Goal: Transaction & Acquisition: Book appointment/travel/reservation

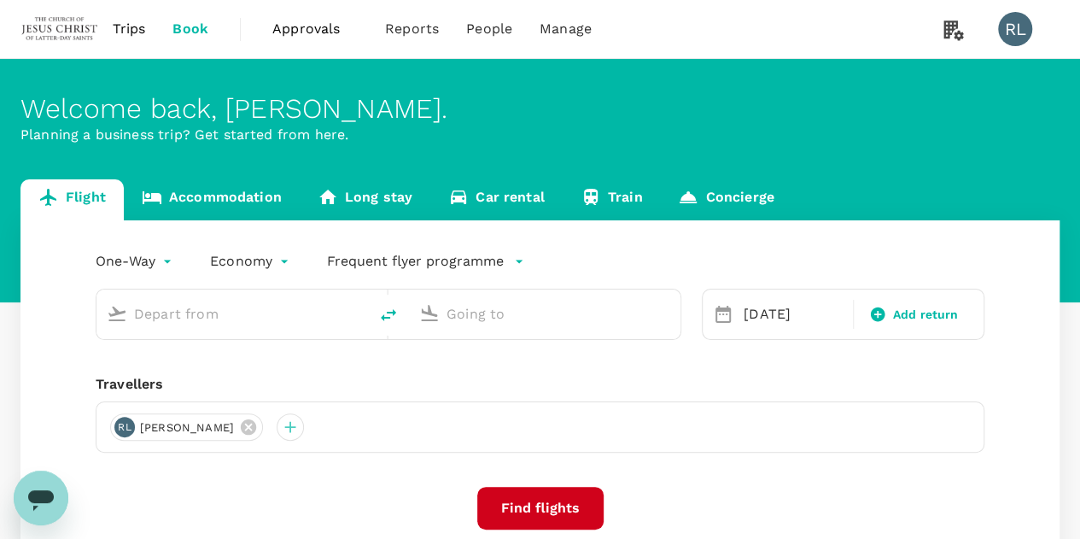
type input "Kuching Intl (KCH)"
type input "Singapore Changi (SIN)"
type input "Kuching Intl (KCH)"
type input "Singapore Changi (SIN)"
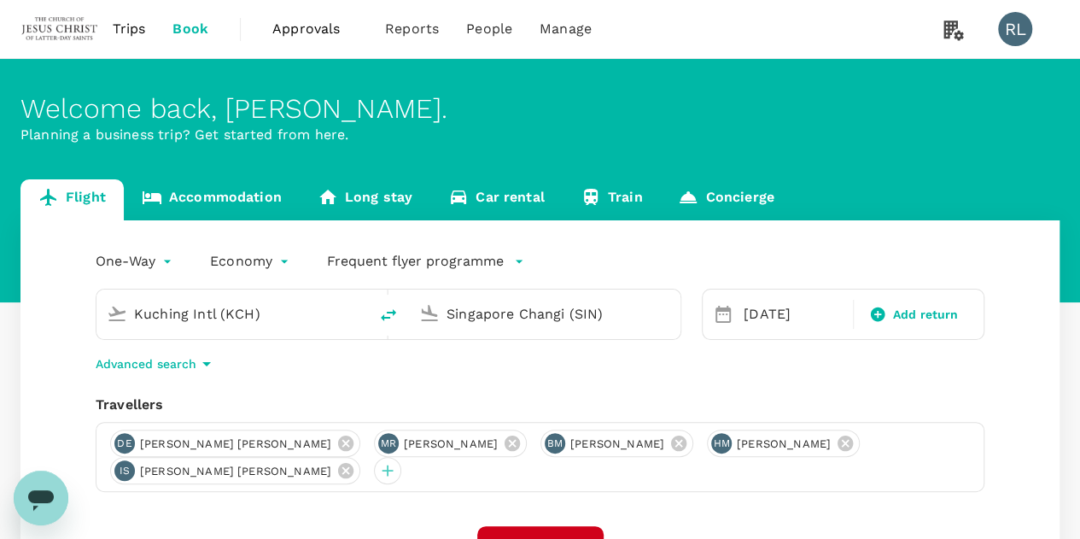
click at [272, 317] on input "Kuching Intl (KCH)" at bounding box center [233, 313] width 198 height 26
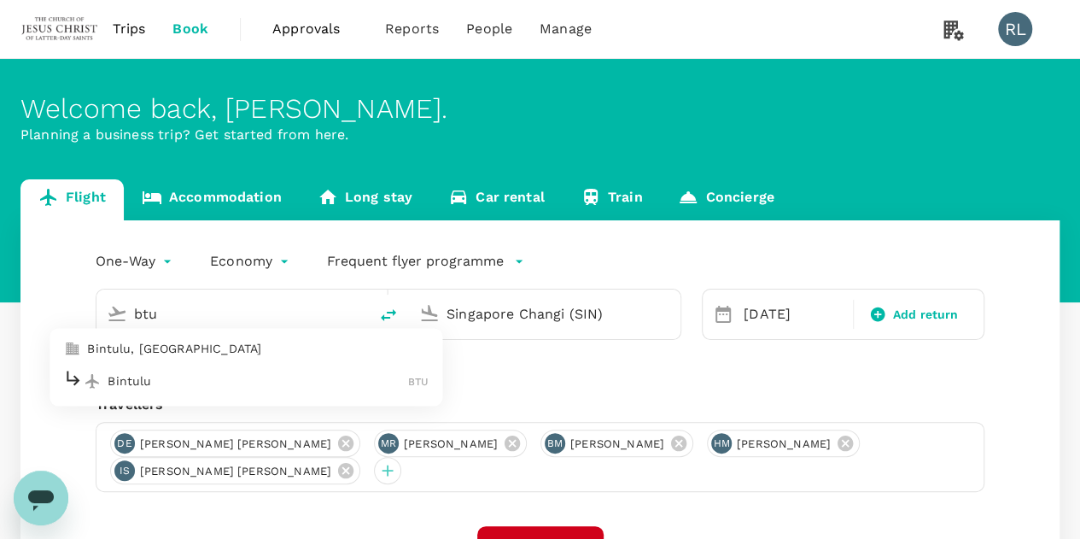
click at [213, 388] on p "Bintulu" at bounding box center [258, 380] width 300 height 17
type input "Bintulu (BTU)"
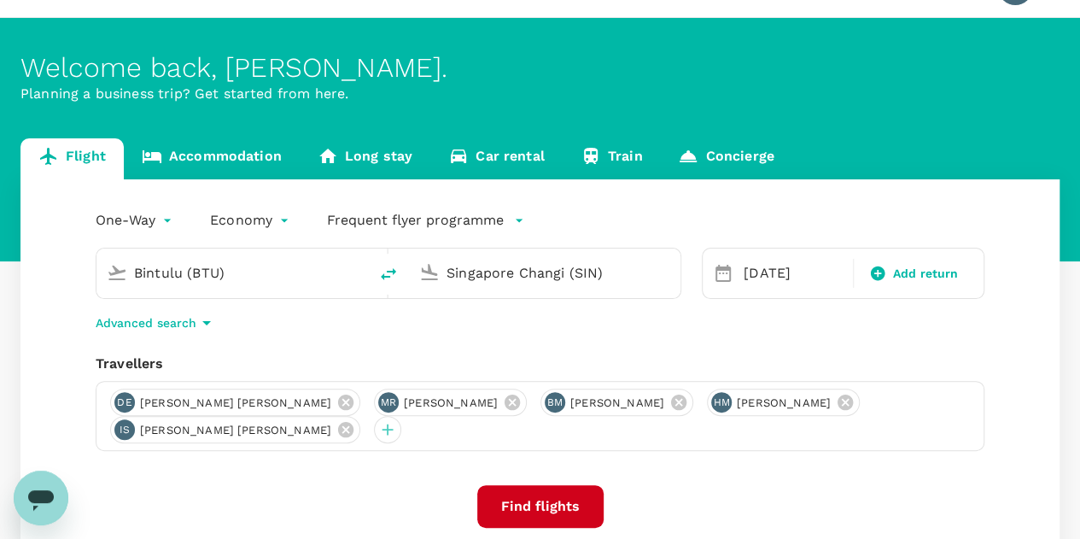
scroll to position [171, 0]
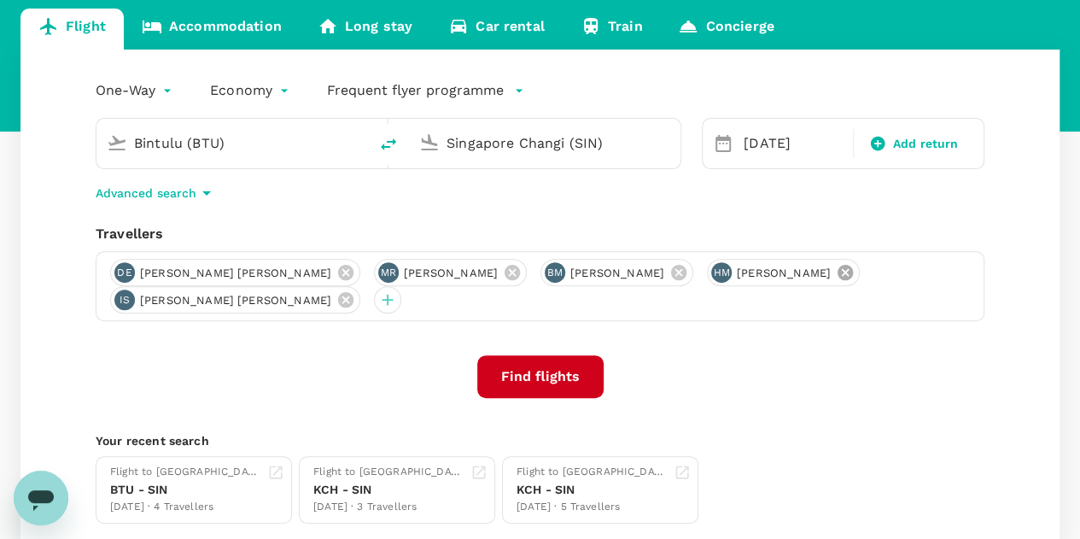
click at [850, 271] on icon at bounding box center [844, 272] width 15 height 15
click at [353, 292] on icon at bounding box center [345, 299] width 15 height 15
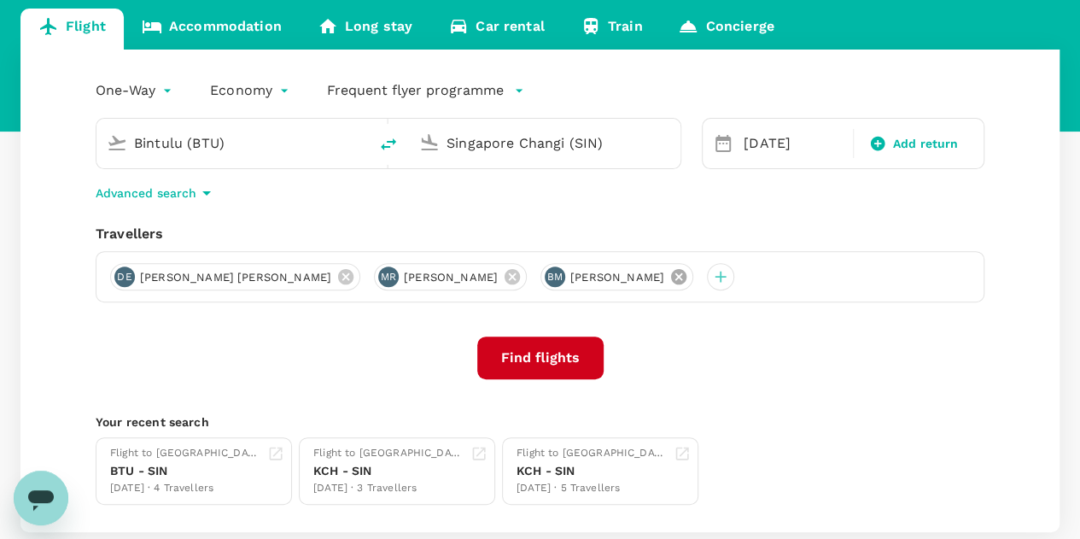
click at [671, 276] on icon at bounding box center [678, 276] width 15 height 15
click at [503, 277] on icon at bounding box center [512, 276] width 19 height 19
click at [338, 275] on icon at bounding box center [345, 276] width 15 height 15
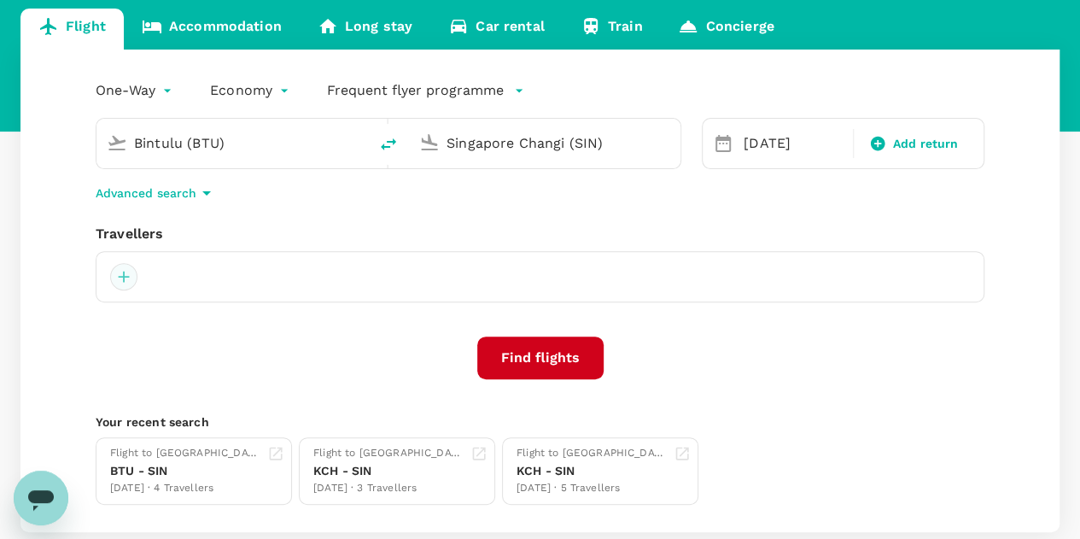
click at [123, 279] on div at bounding box center [123, 276] width 27 height 27
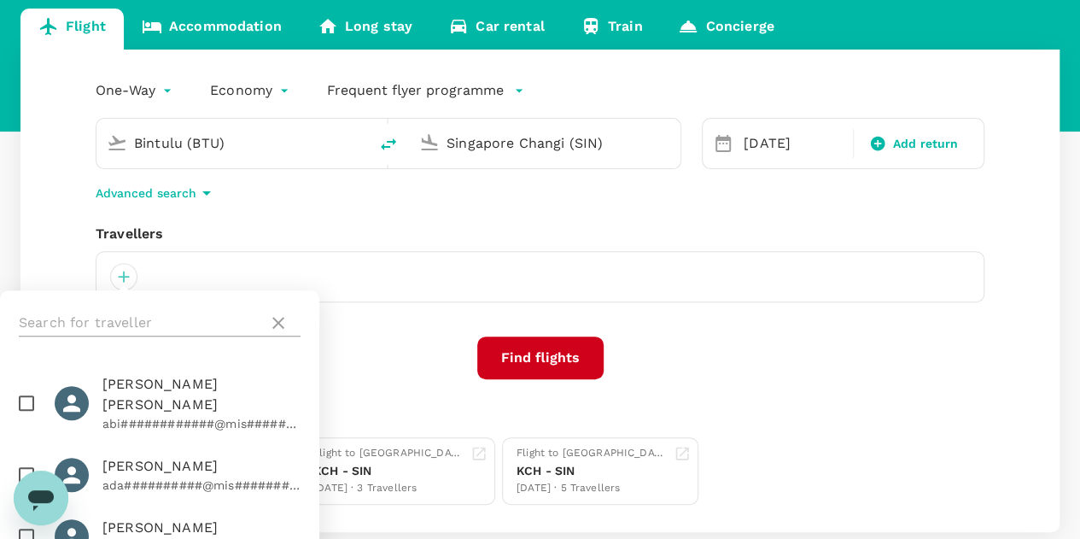
click at [124, 317] on input "text" at bounding box center [140, 322] width 242 height 27
click at [116, 321] on input "text" at bounding box center [140, 322] width 242 height 27
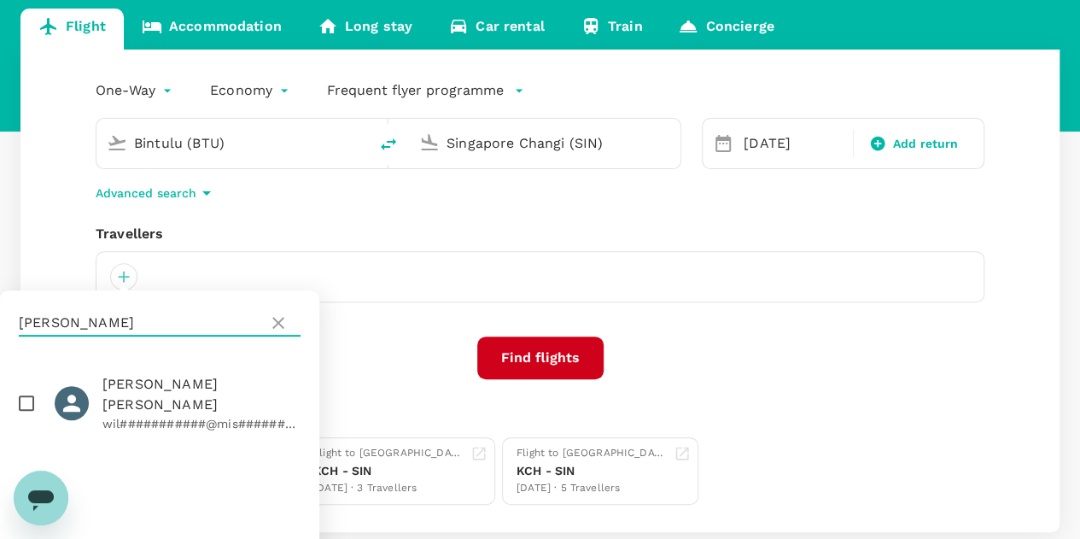
type input "[PERSON_NAME]"
click at [31, 394] on input "checkbox" at bounding box center [27, 403] width 36 height 36
checkbox input "true"
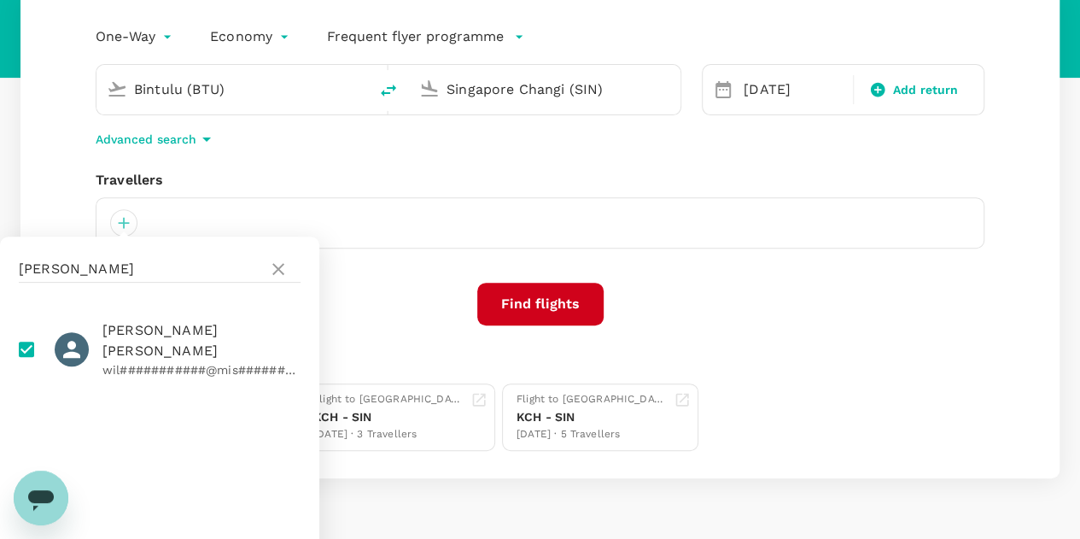
scroll to position [269, 0]
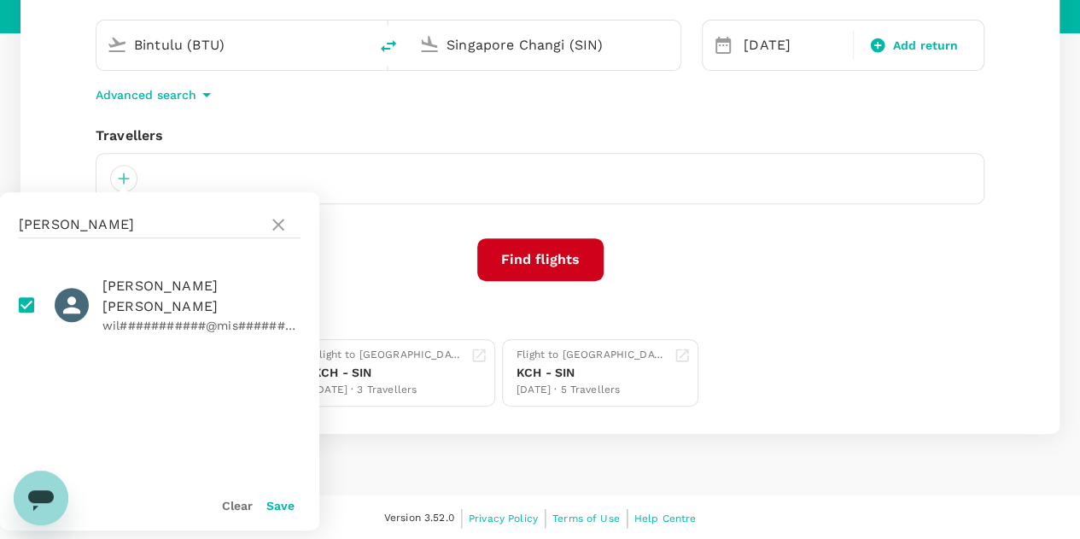
click at [275, 504] on button "Save" at bounding box center [280, 505] width 28 height 14
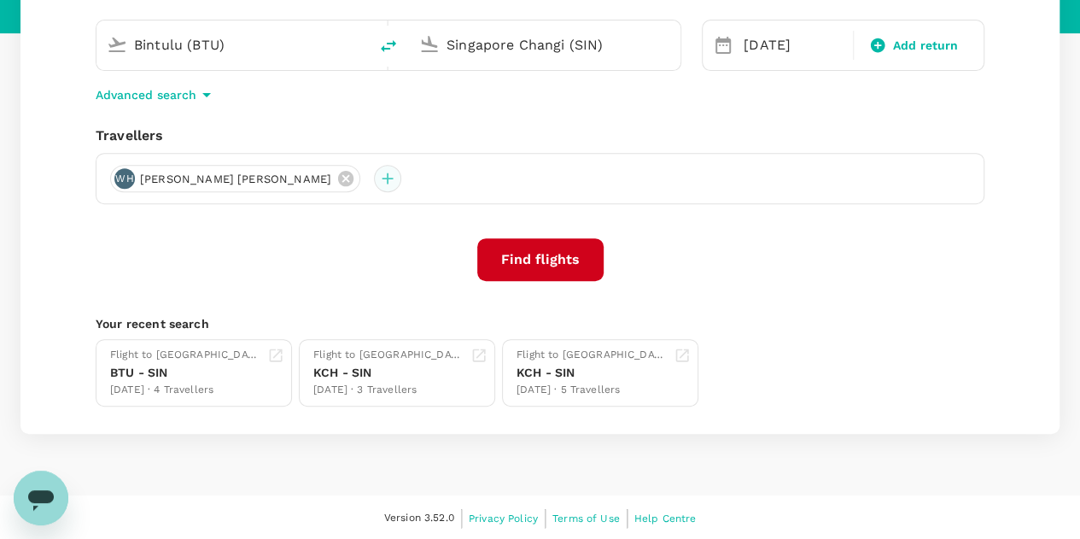
click at [374, 178] on div at bounding box center [387, 178] width 27 height 27
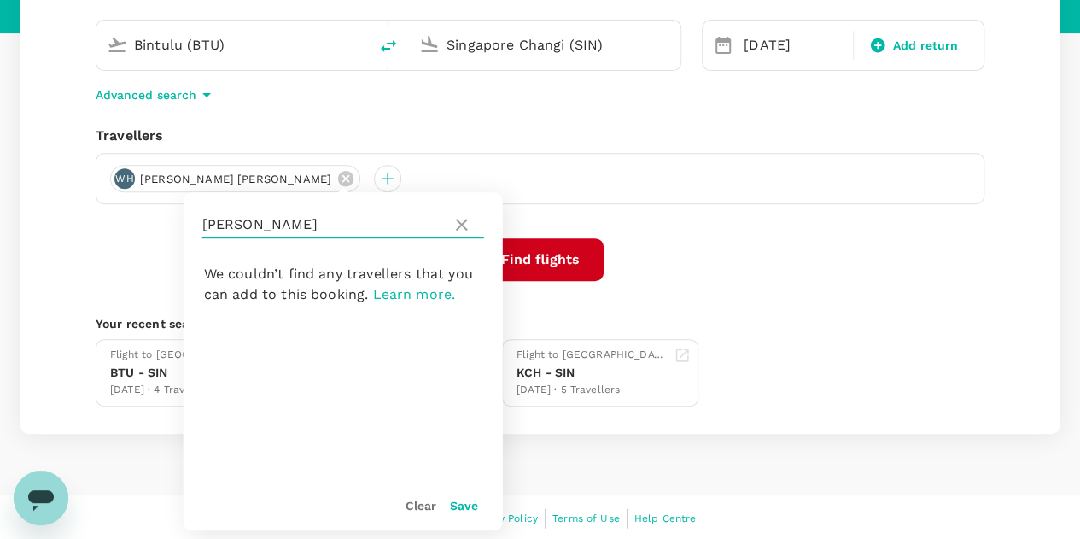
drag, startPoint x: 292, startPoint y: 224, endPoint x: 200, endPoint y: 228, distance: 92.3
click at [200, 228] on div "[PERSON_NAME]" at bounding box center [343, 224] width 319 height 65
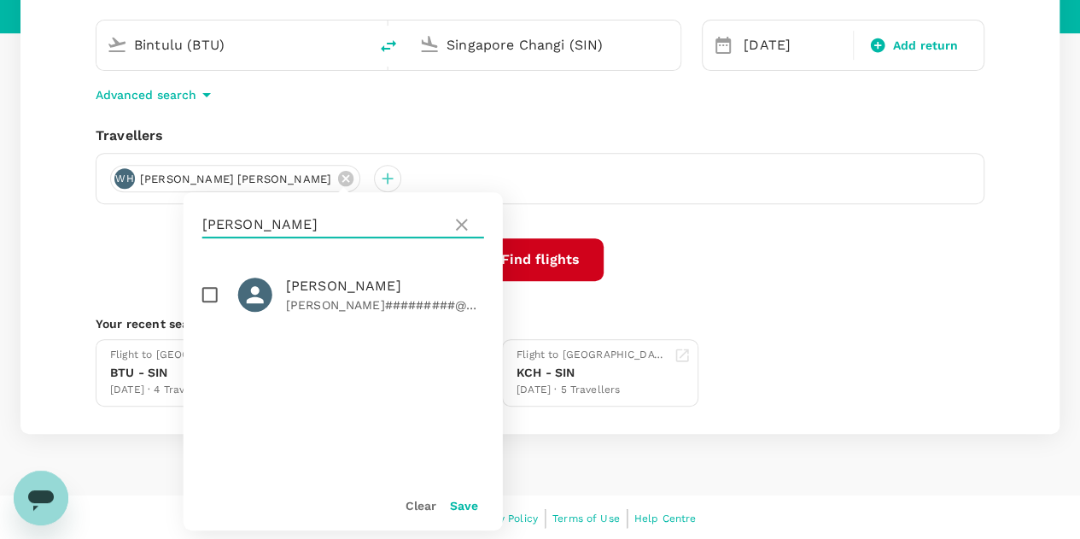
type input "[PERSON_NAME]"
click at [202, 302] on input "checkbox" at bounding box center [210, 295] width 36 height 36
checkbox input "true"
click at [464, 510] on button "Save" at bounding box center [464, 505] width 28 height 14
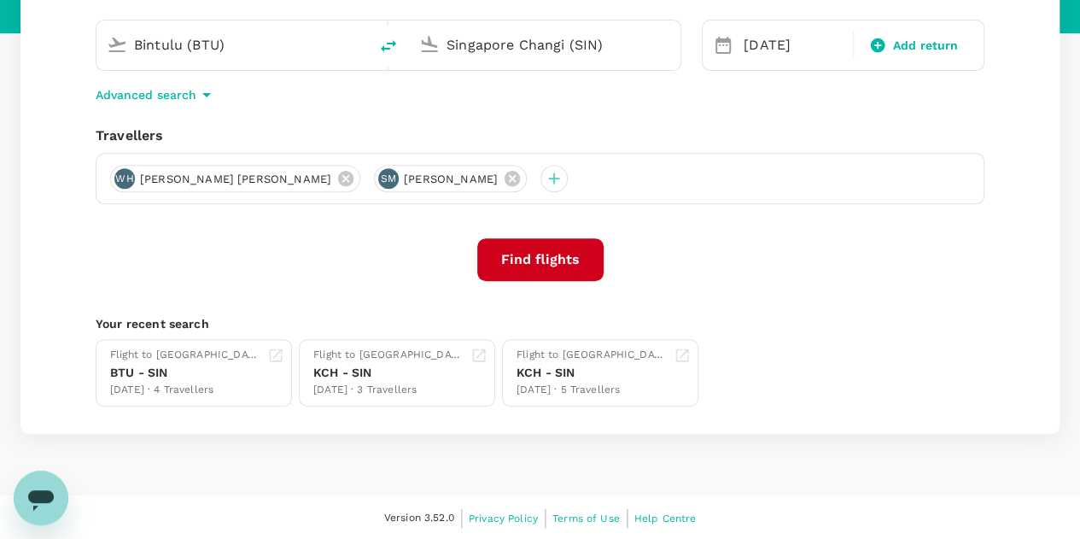
click at [554, 255] on button "Find flights" at bounding box center [540, 259] width 126 height 43
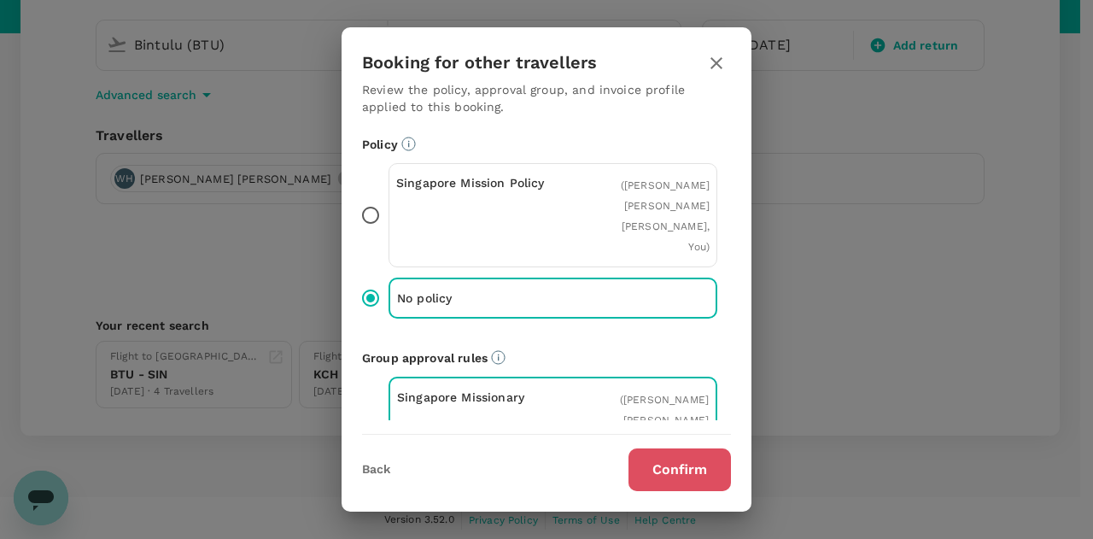
click at [670, 462] on button "Confirm" at bounding box center [679, 469] width 102 height 43
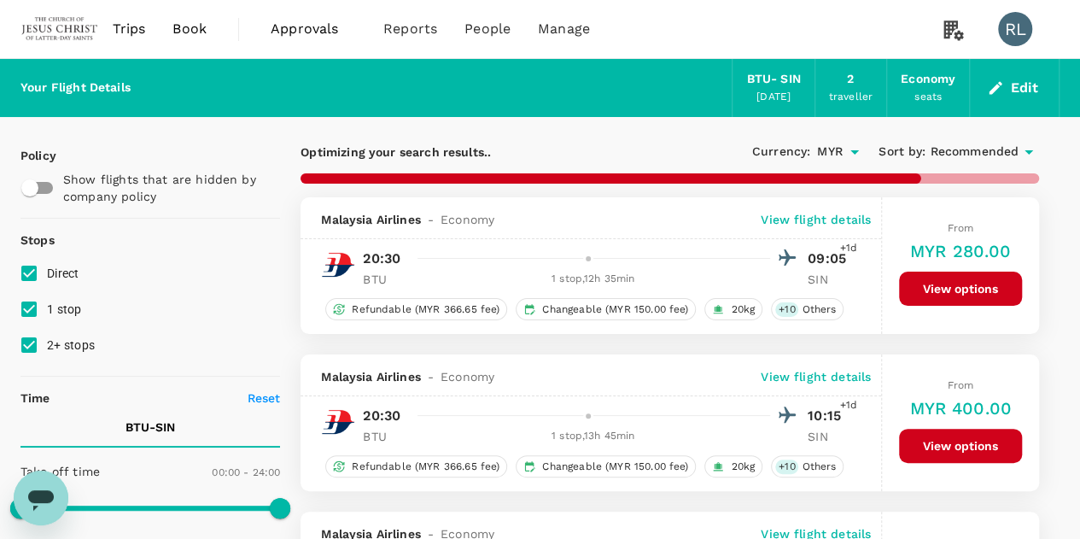
type input "1615"
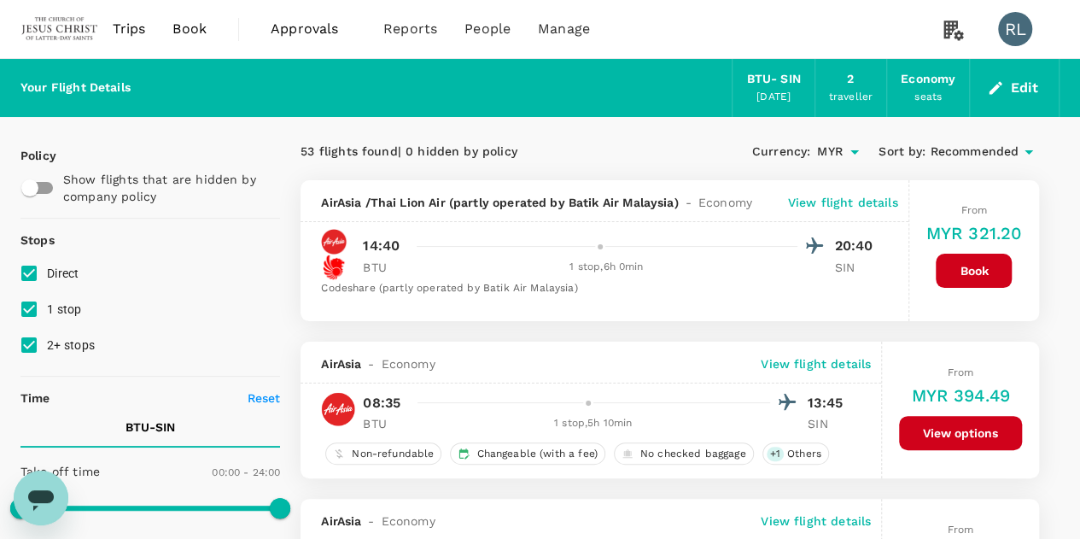
click at [988, 153] on span "Recommended" at bounding box center [974, 152] width 89 height 19
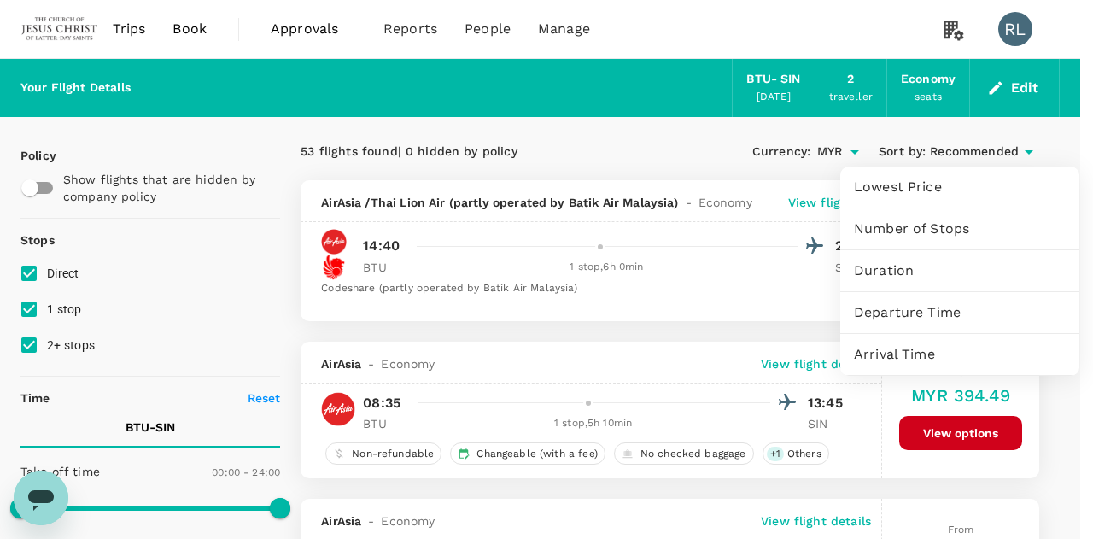
click at [913, 313] on span "Departure Time" at bounding box center [960, 312] width 212 height 20
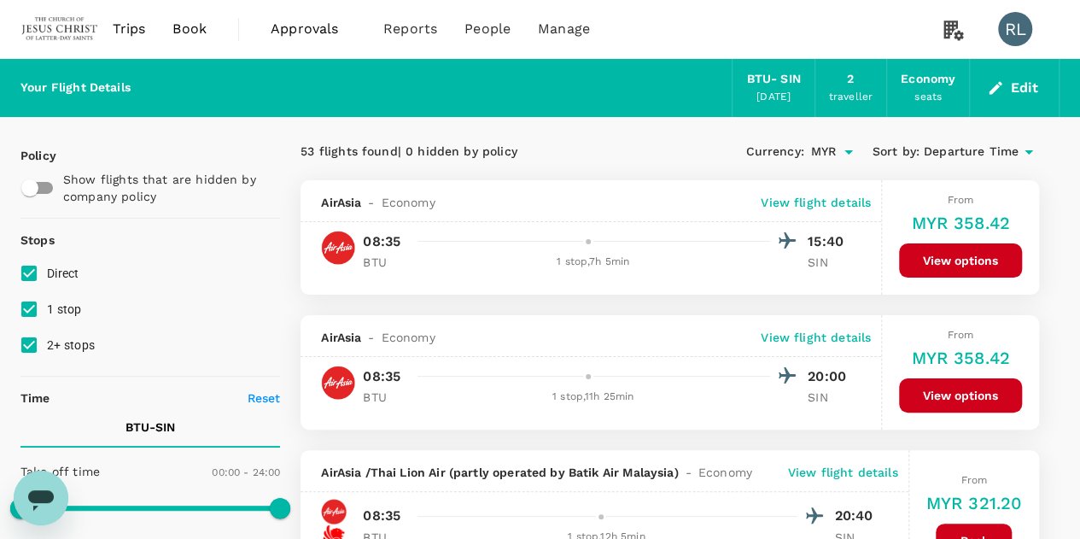
click at [953, 151] on span "Departure Time" at bounding box center [971, 152] width 95 height 19
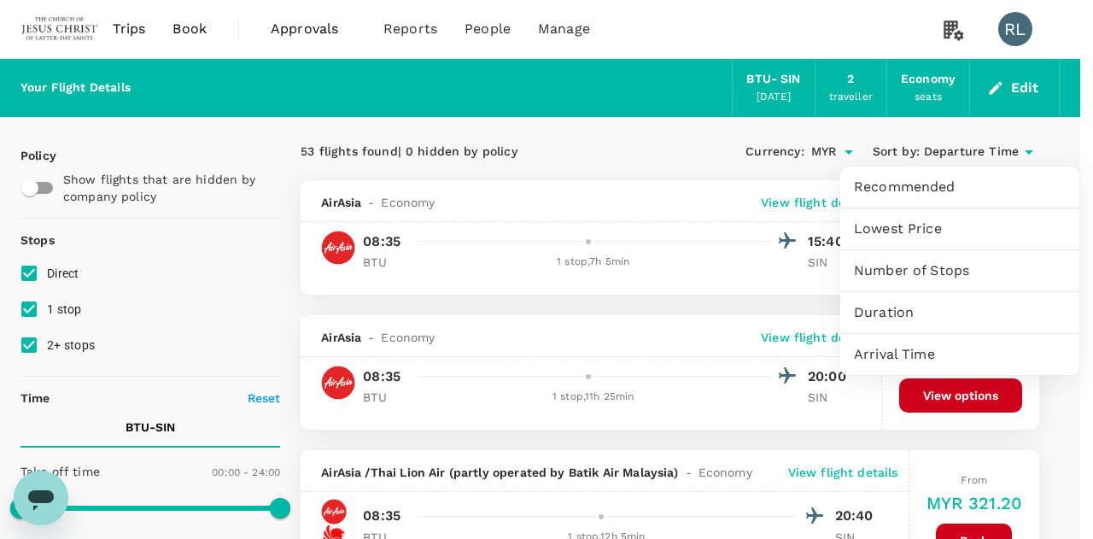
click at [886, 358] on span "Arrival Time" at bounding box center [960, 354] width 212 height 20
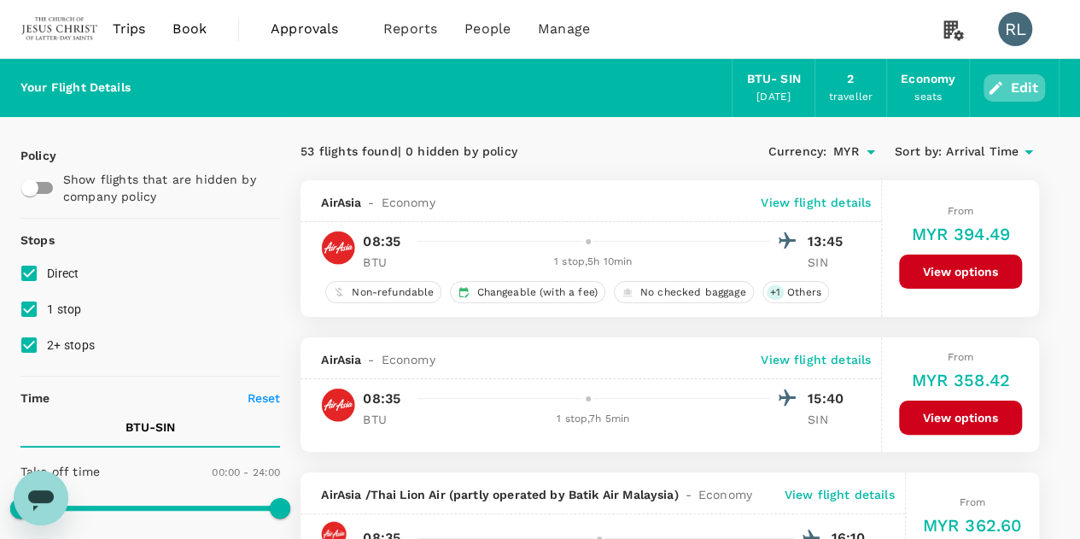
click at [1012, 90] on button "Edit" at bounding box center [1013, 87] width 61 height 27
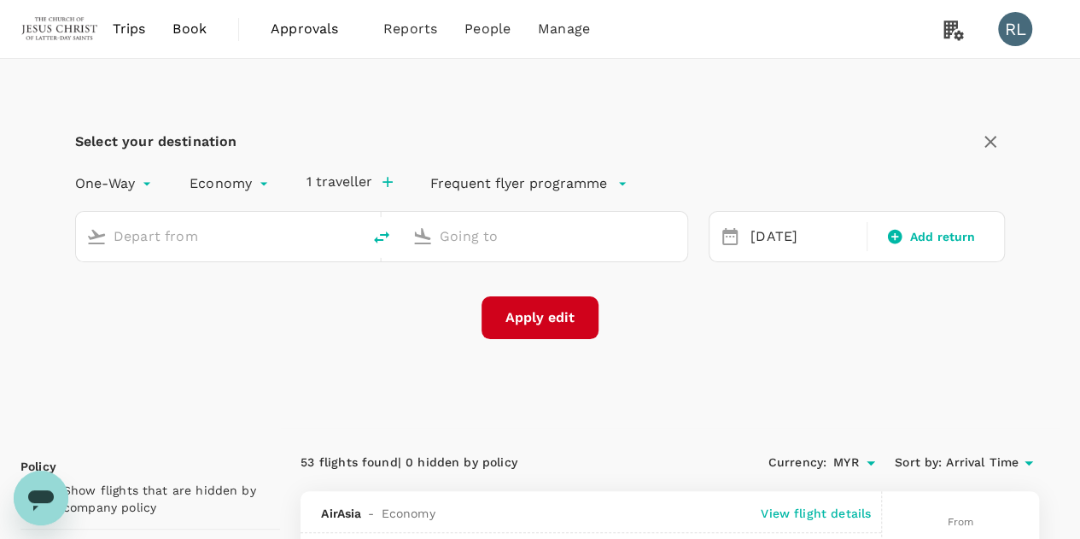
type input "Bintulu (BTU)"
type input "Singapore Changi (SIN)"
click at [799, 234] on div "[DATE]" at bounding box center [802, 236] width 119 height 33
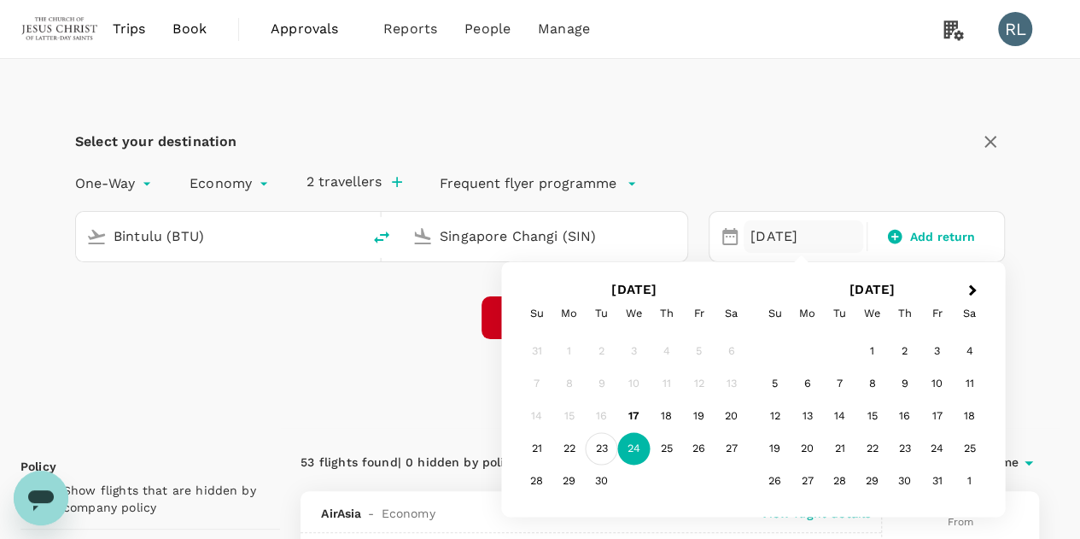
click at [597, 444] on div "23" at bounding box center [602, 449] width 32 height 32
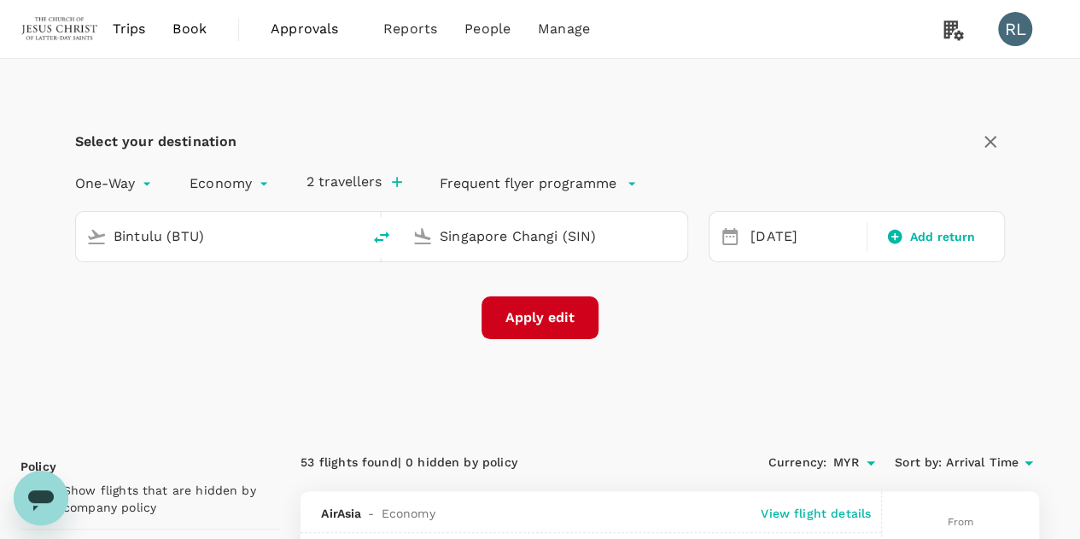
click at [535, 314] on button "Apply edit" at bounding box center [539, 317] width 117 height 43
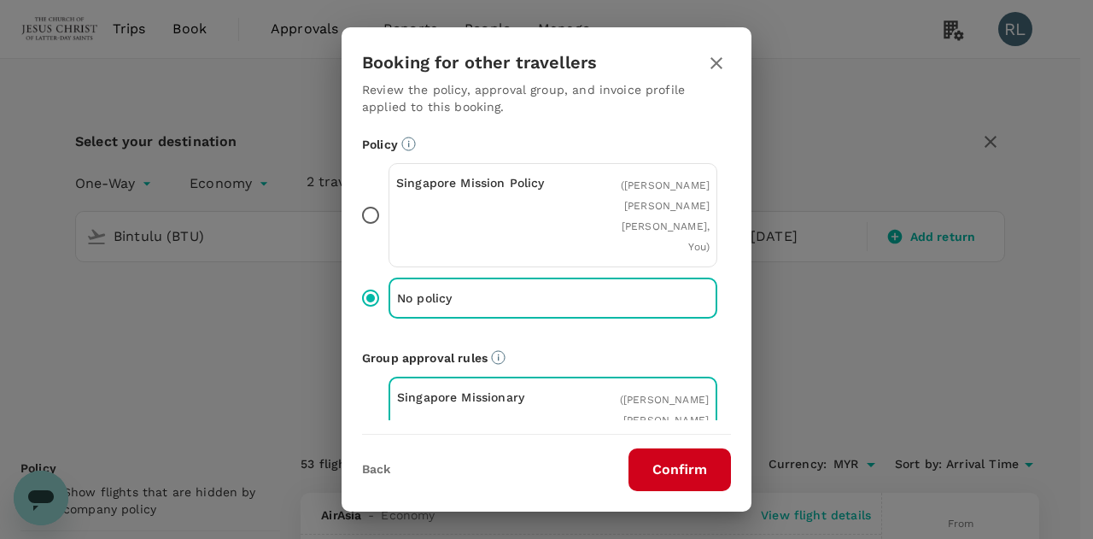
click at [666, 477] on button "Confirm" at bounding box center [679, 469] width 102 height 43
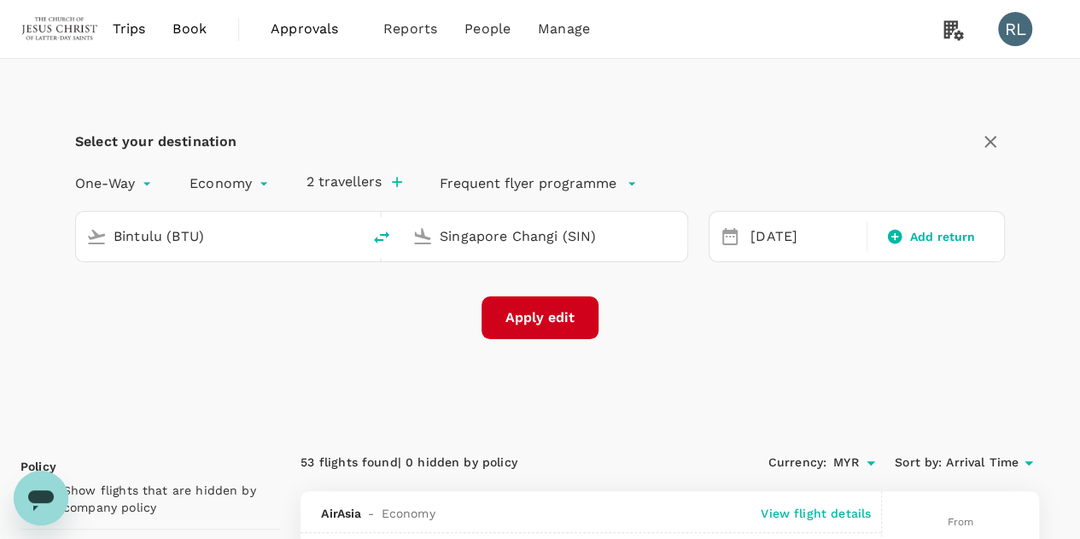
checkbox input "false"
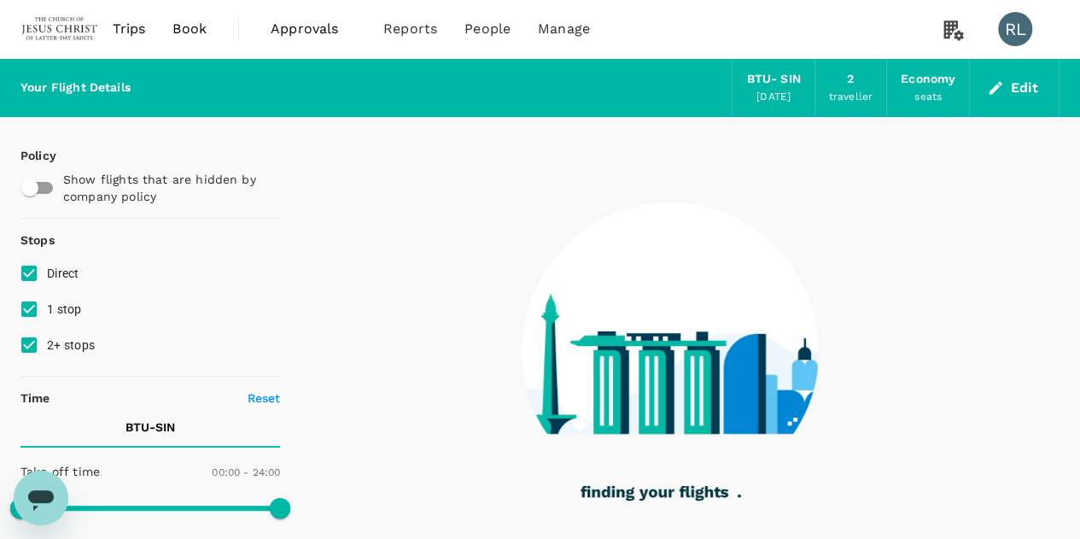
type input "1275"
checkbox input "true"
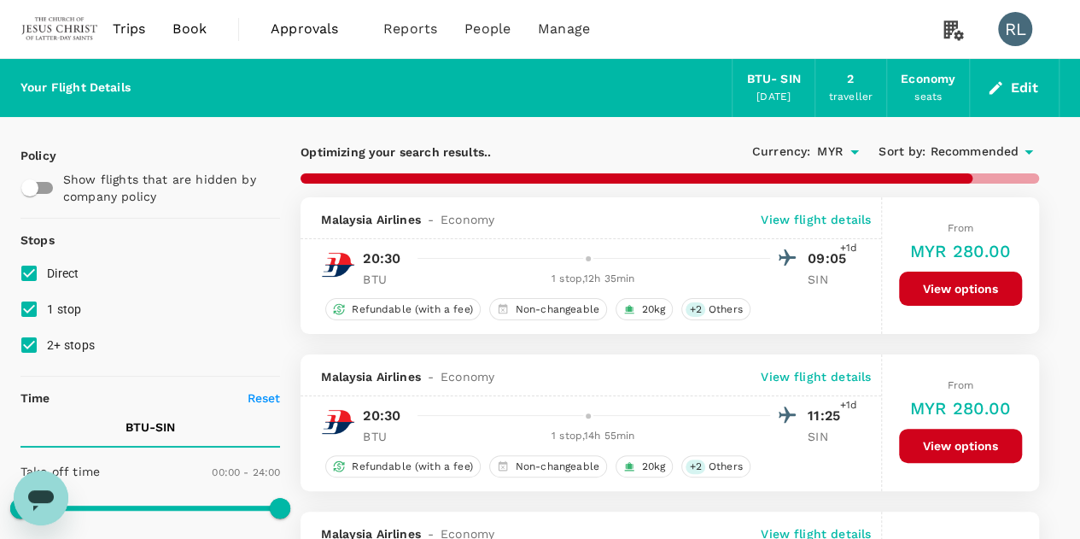
type input "1615"
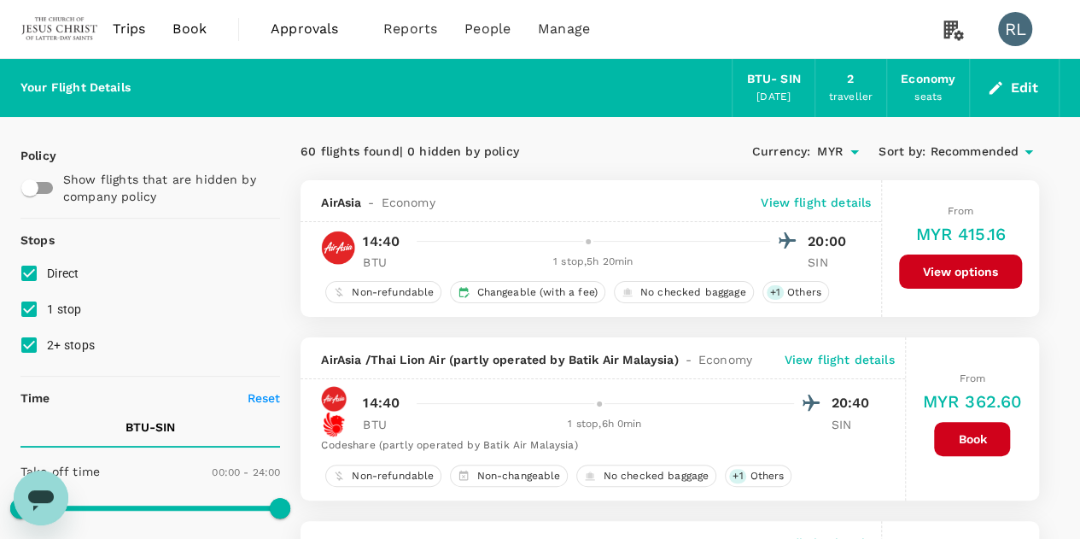
click at [961, 151] on span "Recommended" at bounding box center [974, 152] width 89 height 19
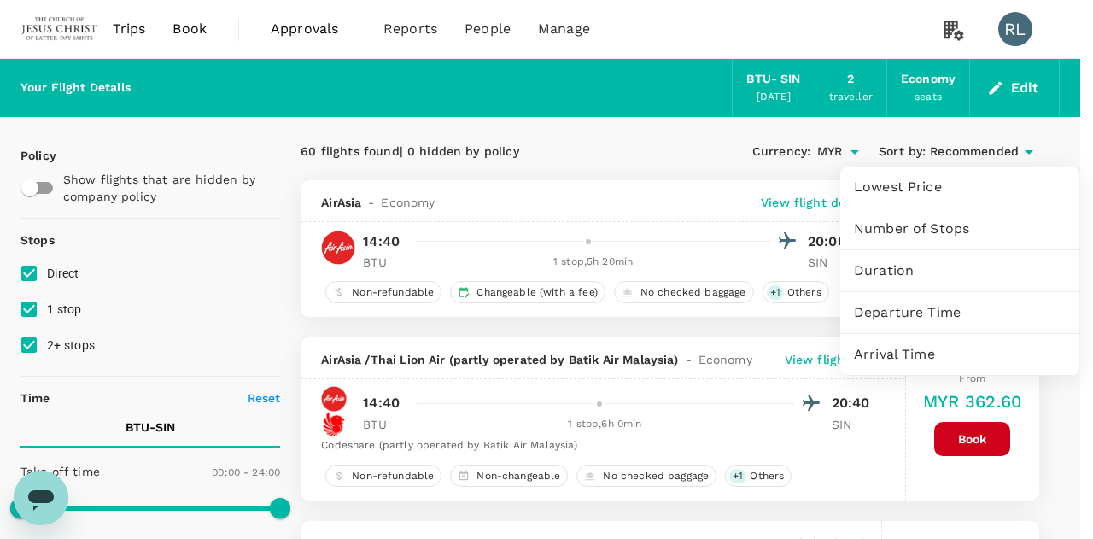
click at [896, 348] on span "Arrival Time" at bounding box center [960, 354] width 212 height 20
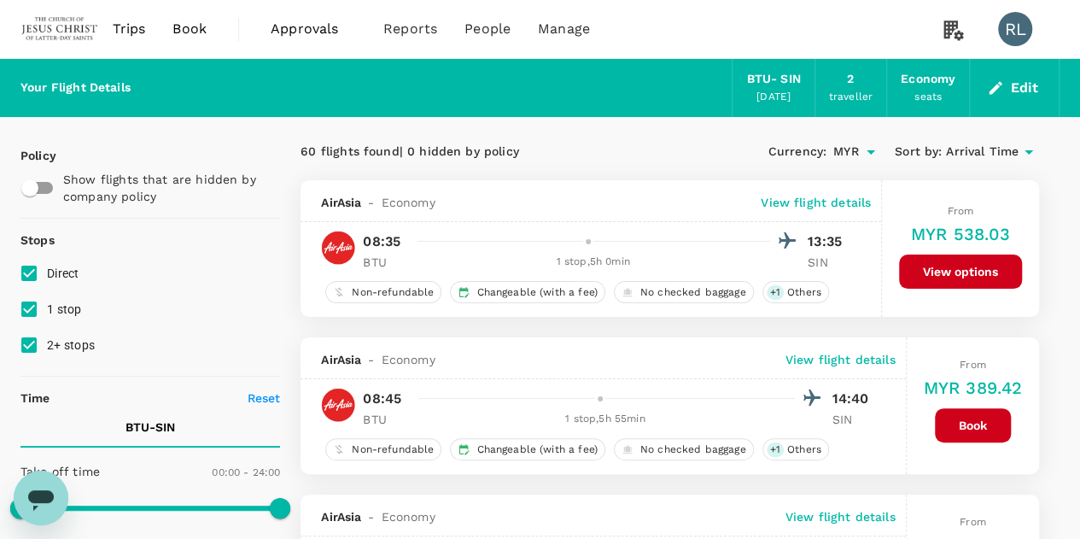
click at [989, 155] on span "Arrival Time" at bounding box center [982, 152] width 73 height 19
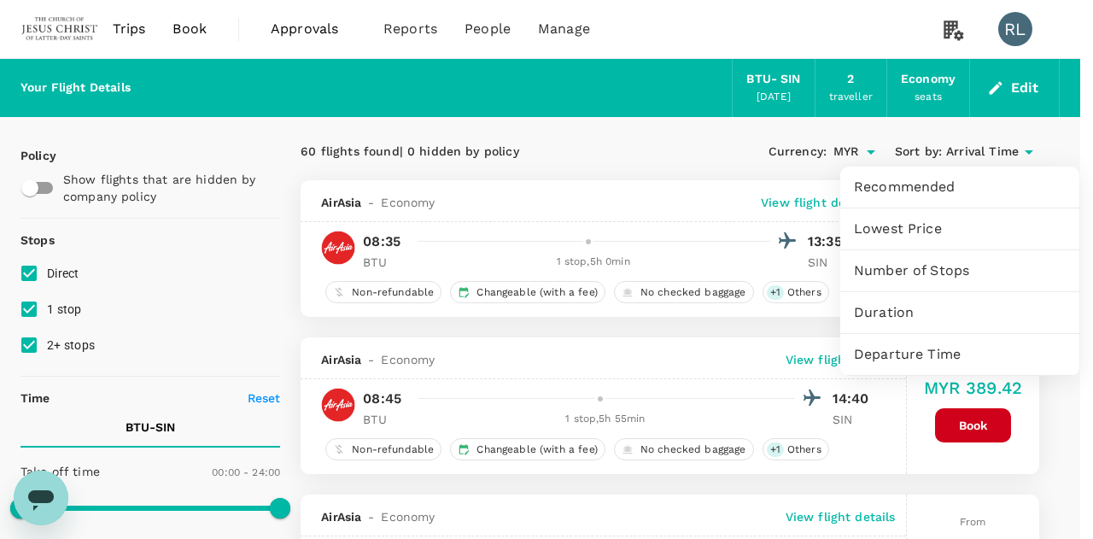
click at [898, 307] on span "Duration" at bounding box center [960, 312] width 212 height 20
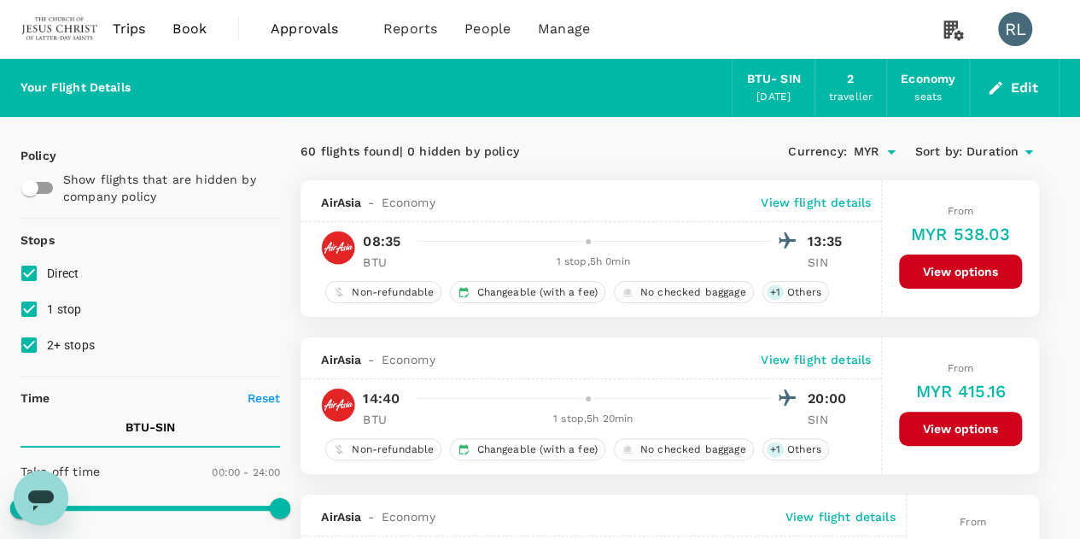
click at [1012, 88] on button "Edit" at bounding box center [1013, 87] width 61 height 27
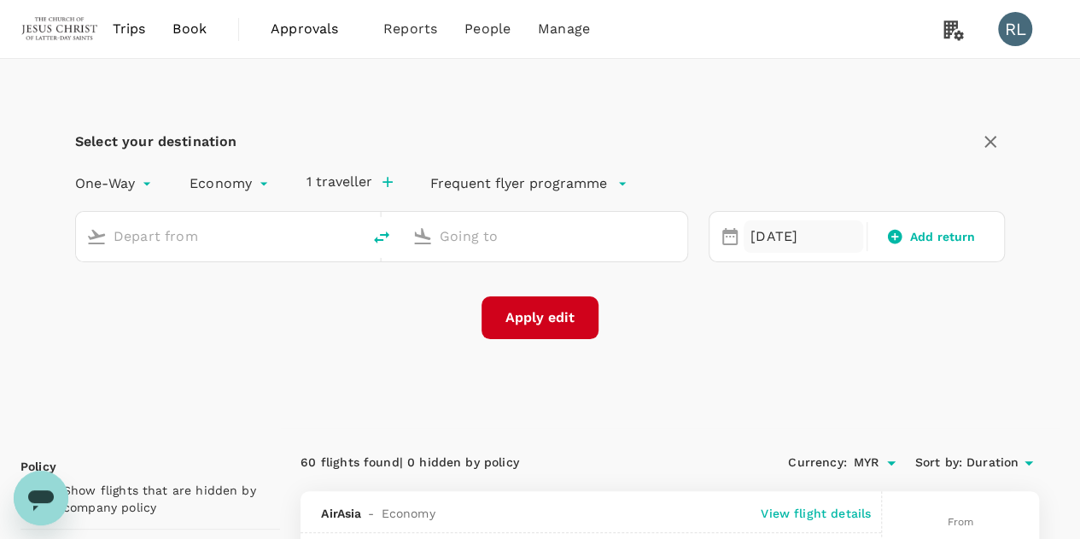
click at [780, 229] on div "[DATE]" at bounding box center [802, 236] width 119 height 33
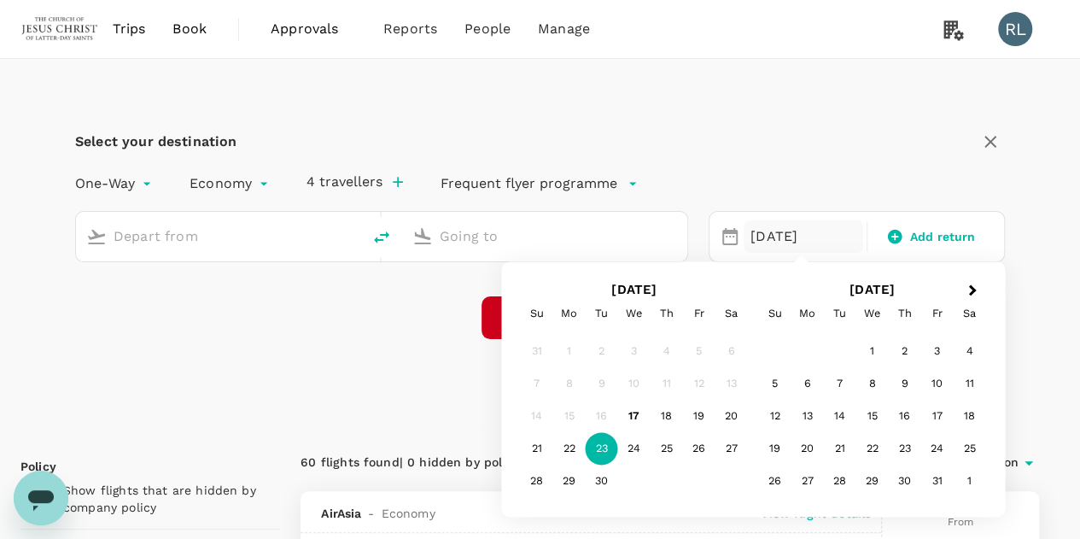
type input "Bintulu (BTU)"
type input "Singapore Changi (SIN)"
click at [1055, 353] on div "Select your destination One-Way oneway Economy economy 4 travellers Frequent fl…" at bounding box center [539, 243] width 1039 height 369
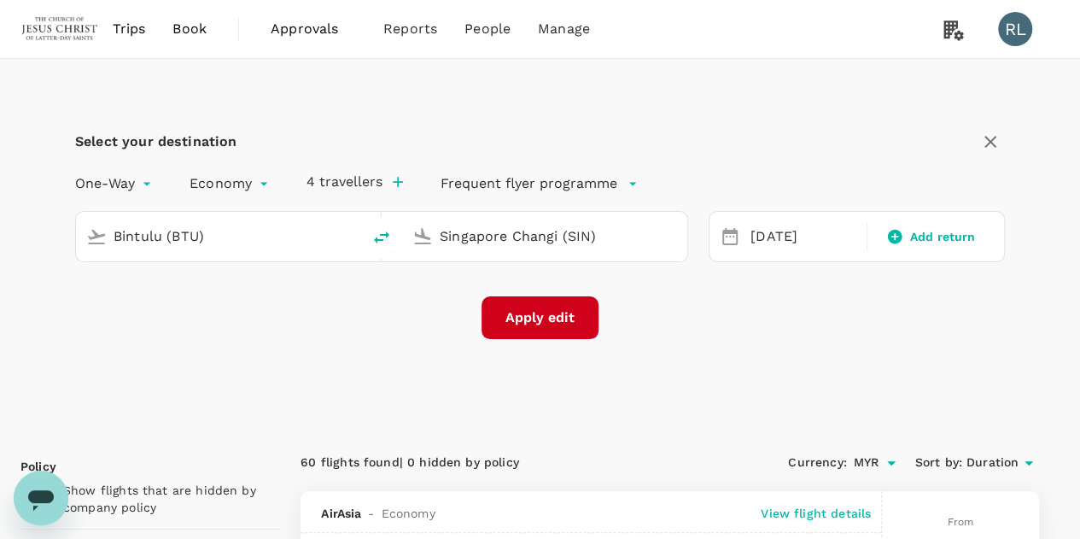
click at [540, 305] on button "Apply edit" at bounding box center [539, 317] width 117 height 43
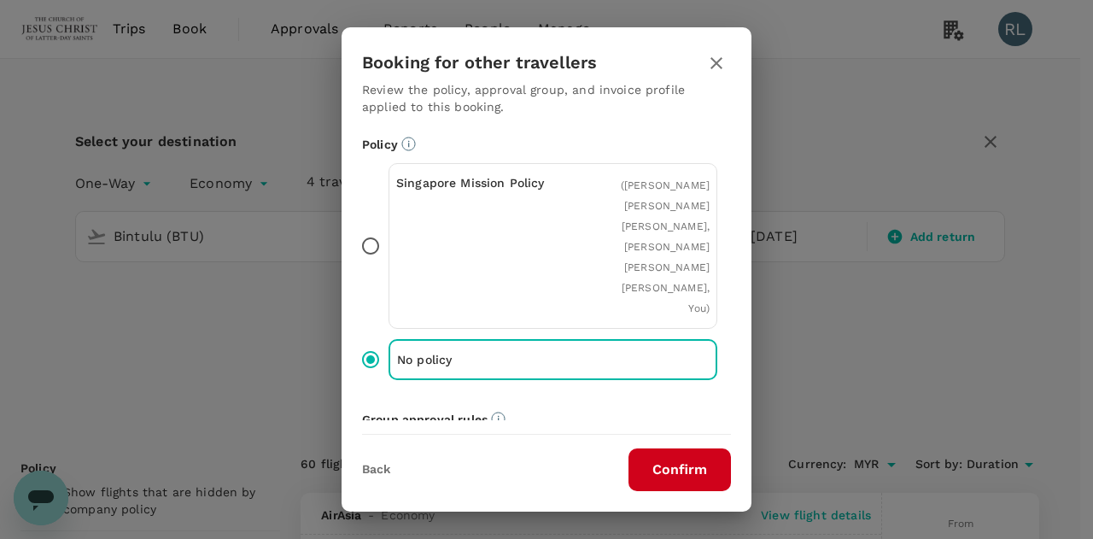
click at [678, 469] on button "Confirm" at bounding box center [679, 469] width 102 height 43
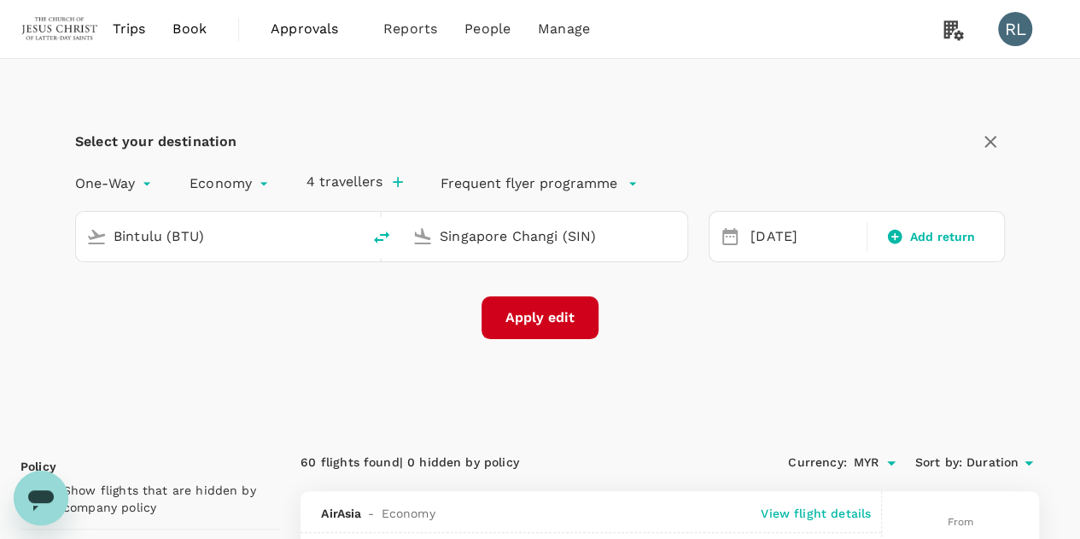
checkbox input "false"
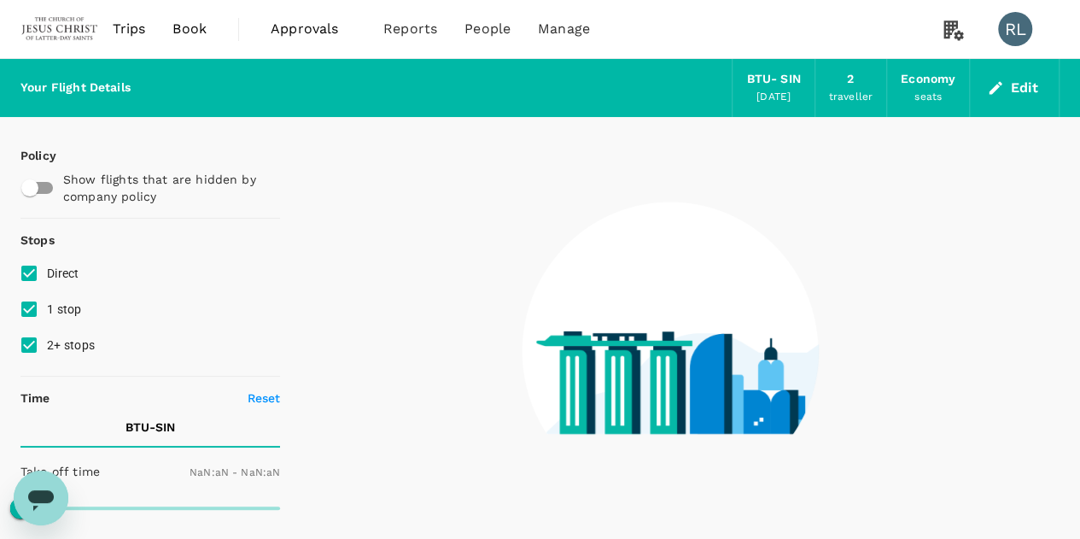
type input "1440"
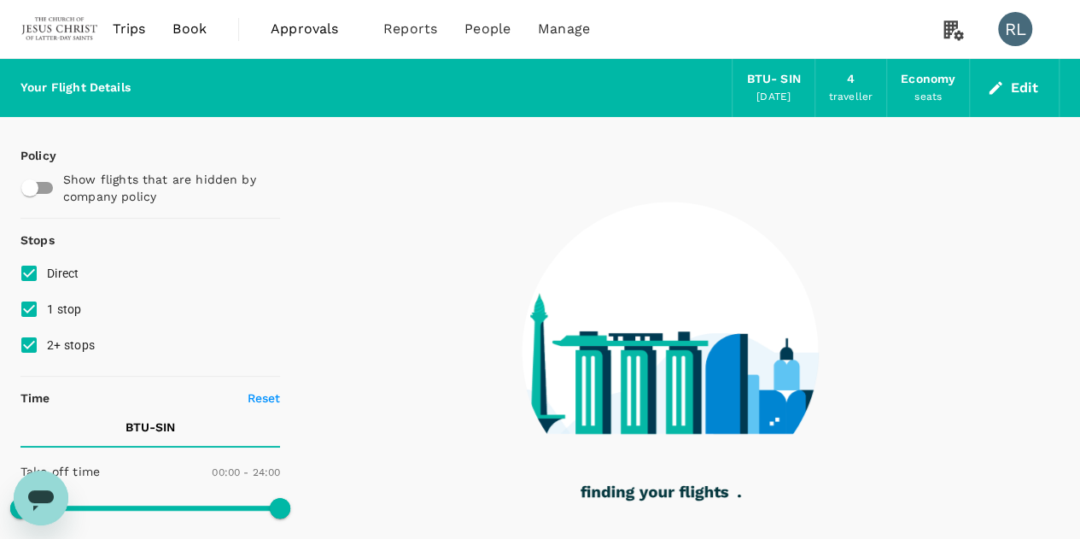
type input "985"
checkbox input "true"
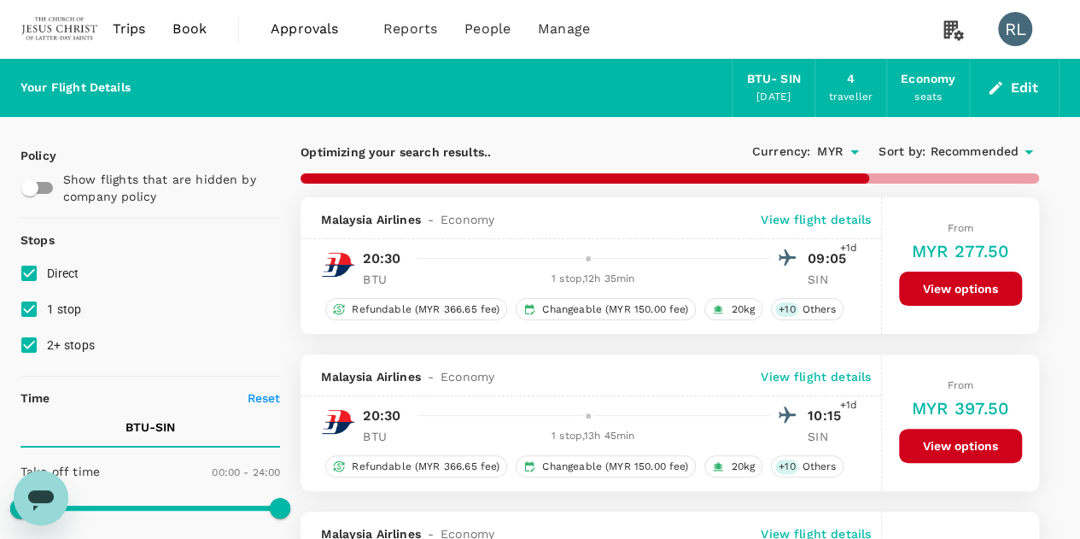
click at [971, 151] on span "Recommended" at bounding box center [974, 152] width 89 height 19
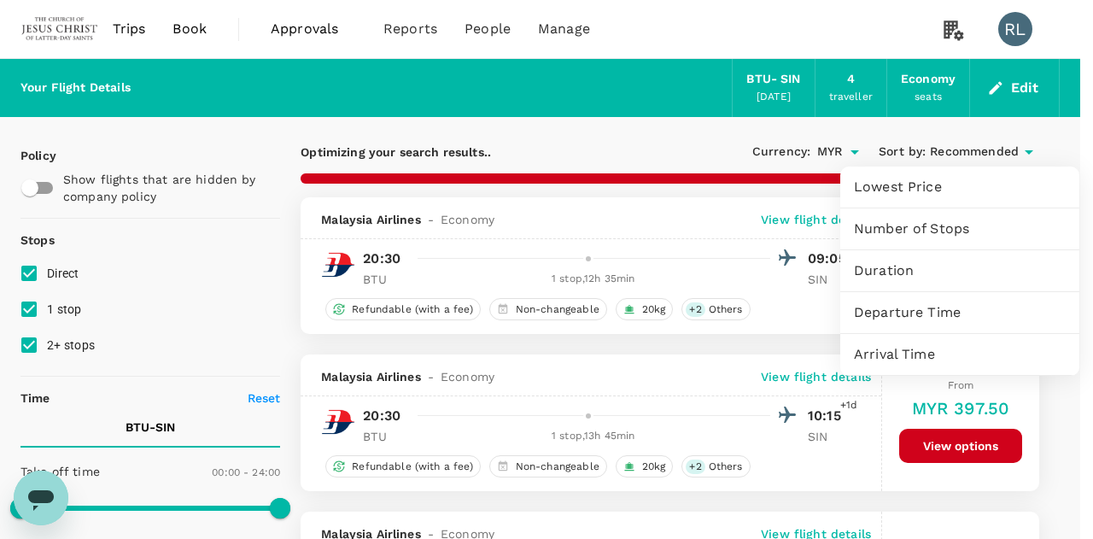
click at [906, 354] on span "Arrival Time" at bounding box center [960, 354] width 212 height 20
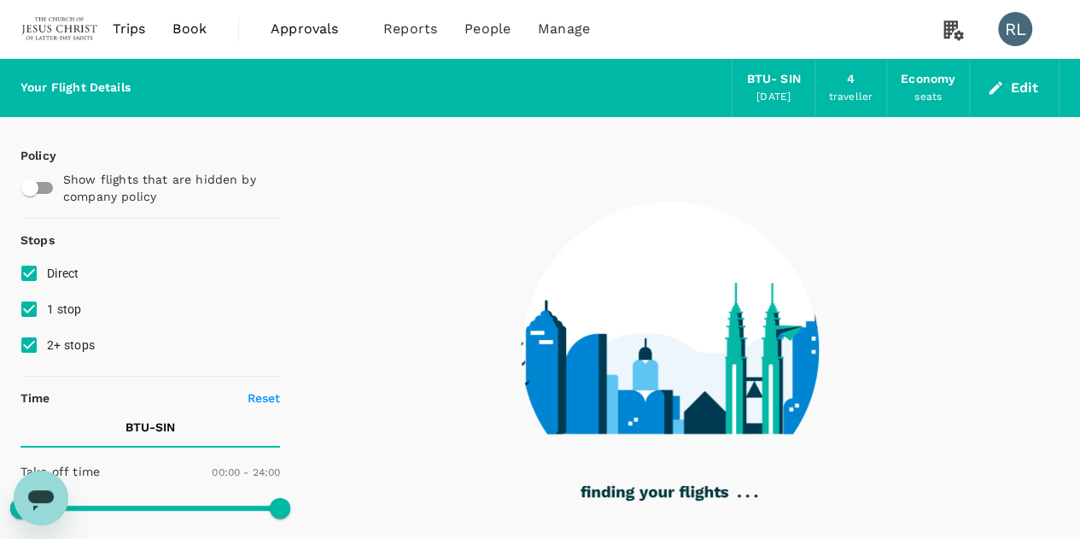
type input "1615"
